Goal: Navigation & Orientation: Find specific page/section

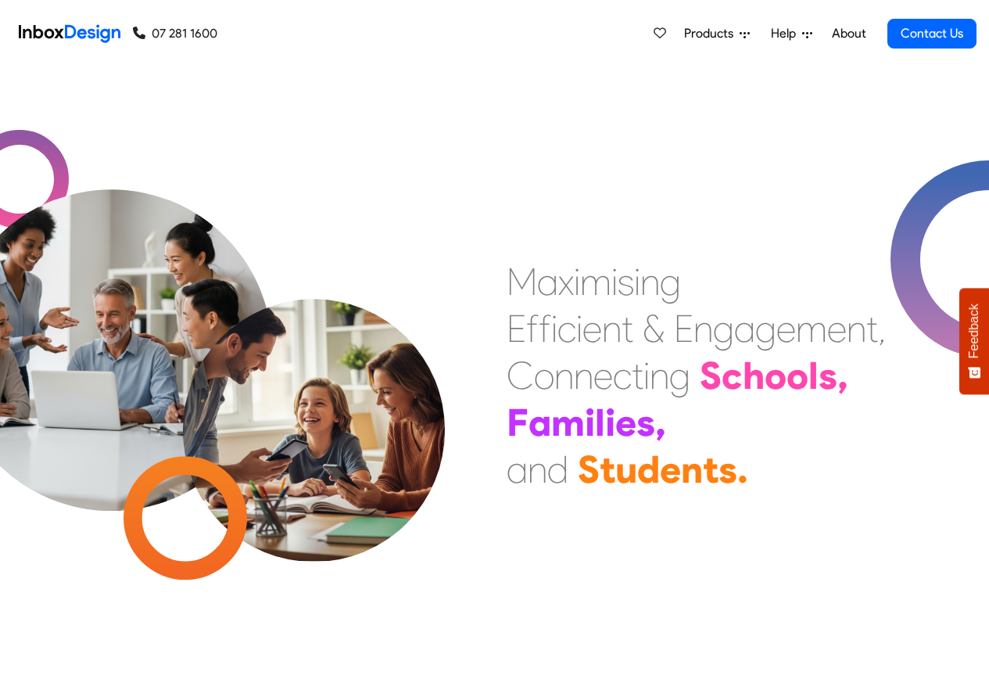
click at [849, 34] on link "About" at bounding box center [848, 33] width 43 height 31
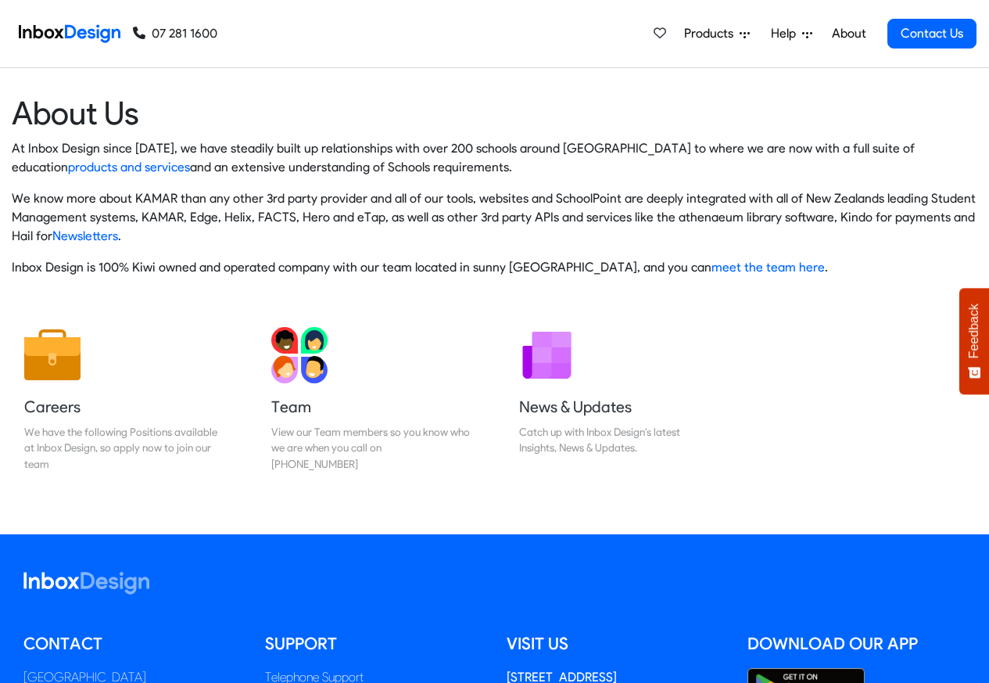
click at [68, 31] on img at bounding box center [70, 33] width 102 height 31
